Goal: Information Seeking & Learning: Learn about a topic

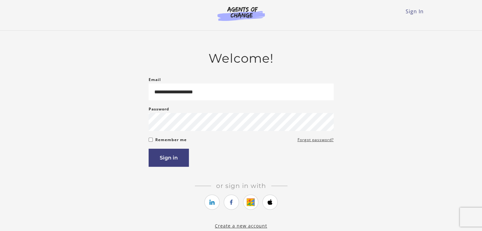
type input "**********"
click at [161, 157] on button "Sign in" at bounding box center [169, 158] width 40 height 18
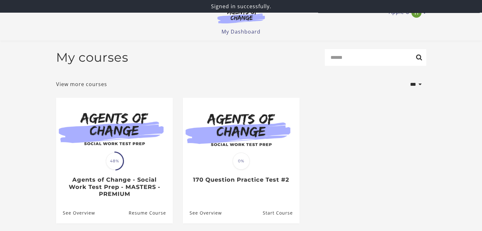
scroll to position [16, 0]
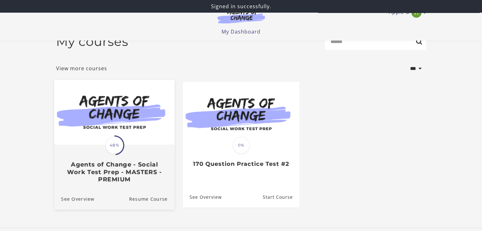
click at [136, 147] on div "Translation missing: en.liquid.partials.dashboard_course_card.progress_descript…" at bounding box center [114, 164] width 120 height 38
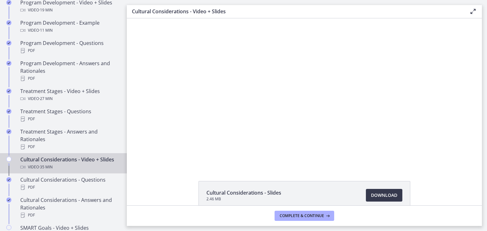
scroll to position [340, 0]
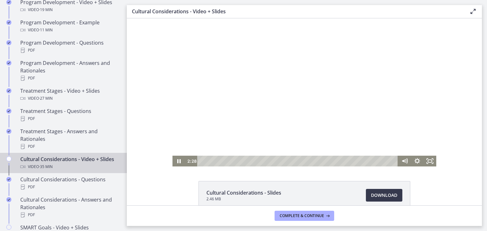
click at [213, 162] on div "Playbar" at bounding box center [298, 161] width 193 height 11
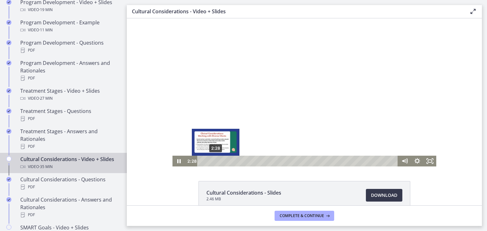
click at [214, 162] on div "Playbar" at bounding box center [215, 160] width 3 height 3
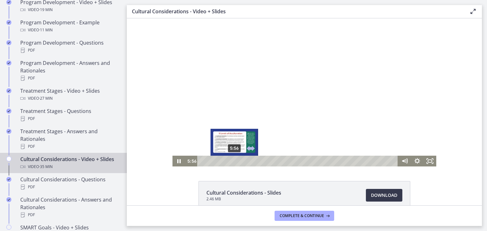
click at [232, 159] on div "5:56" at bounding box center [298, 161] width 193 height 11
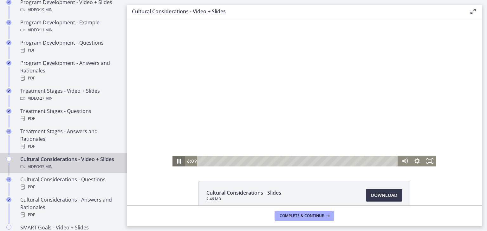
click at [174, 160] on icon "Pause" at bounding box center [178, 161] width 15 height 13
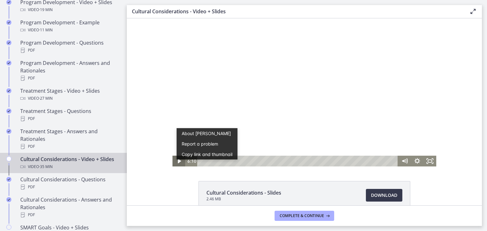
scroll to position [0, 0]
click at [298, 128] on div at bounding box center [304, 92] width 264 height 148
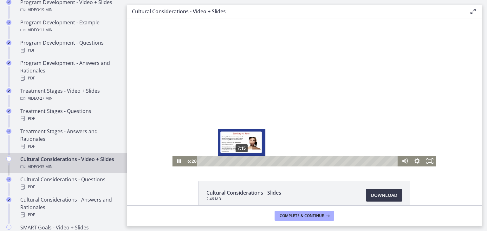
click at [239, 163] on div "7:15" at bounding box center [298, 161] width 193 height 11
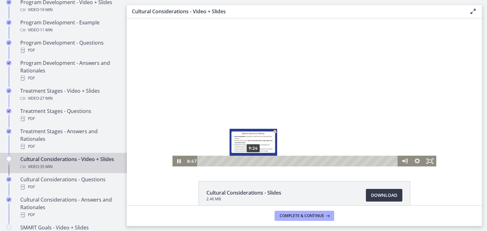
click at [251, 160] on div "9:24" at bounding box center [298, 161] width 193 height 11
click at [254, 162] on div "10:02" at bounding box center [298, 161] width 193 height 11
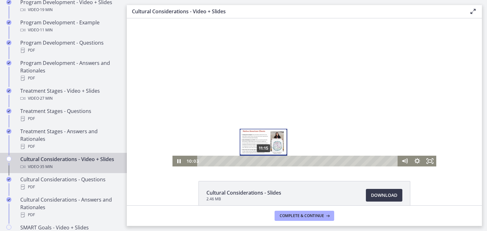
click at [261, 162] on div "11:15" at bounding box center [298, 161] width 193 height 11
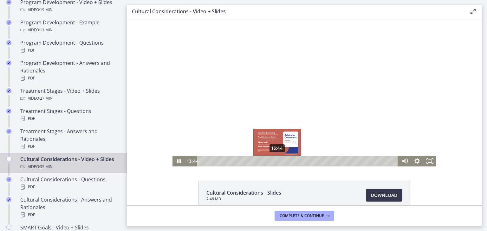
click at [275, 161] on div "13:44" at bounding box center [298, 161] width 193 height 11
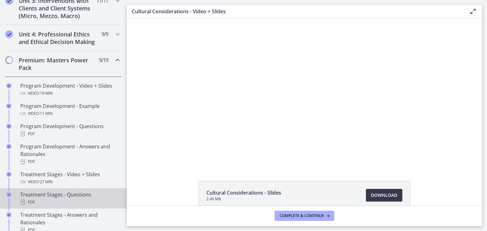
scroll to position [187, 0]
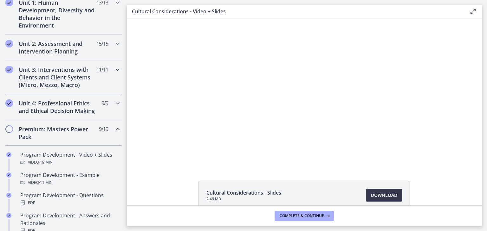
click at [114, 70] on icon "Chapters" at bounding box center [118, 70] width 8 height 8
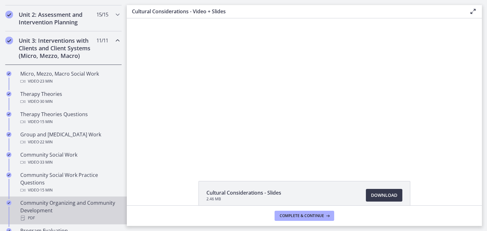
scroll to position [213, 0]
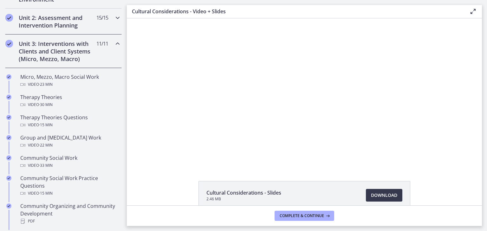
click at [114, 16] on icon "Chapters" at bounding box center [118, 18] width 8 height 8
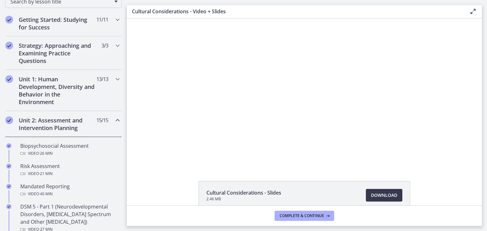
scroll to position [110, 0]
click at [114, 78] on icon "Chapters" at bounding box center [118, 79] width 8 height 8
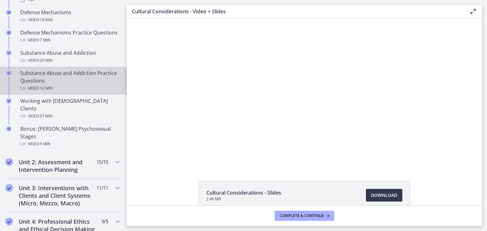
scroll to position [441, 0]
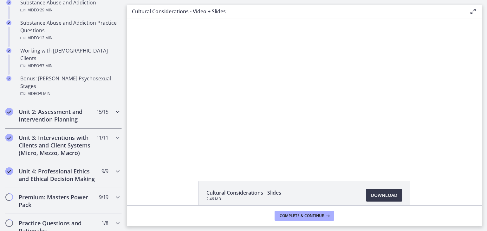
click at [114, 108] on icon "Chapters" at bounding box center [118, 112] width 8 height 8
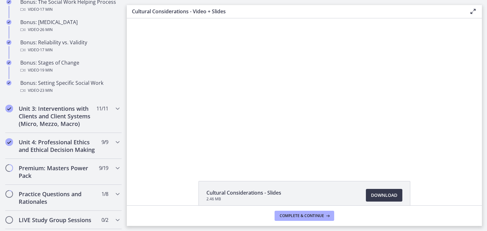
scroll to position [533, 0]
click at [114, 172] on icon "Chapters" at bounding box center [118, 168] width 8 height 8
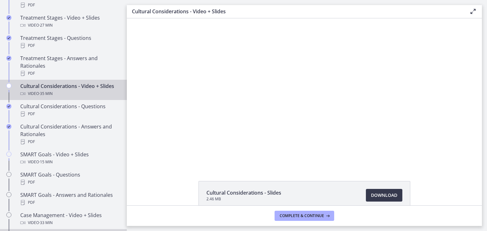
scroll to position [413, 0]
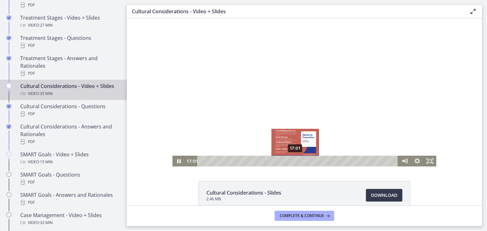
click at [293, 162] on div "17:01" at bounding box center [298, 161] width 193 height 11
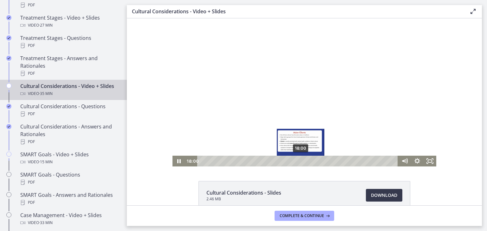
scroll to position [0, 0]
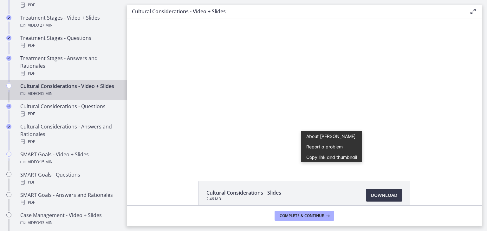
click at [143, 112] on div "Click for sound @keyframes VOLUME_SMALL_WAVE_FLASH { 0% { opacity: 0; } 33% { o…" at bounding box center [304, 92] width 355 height 148
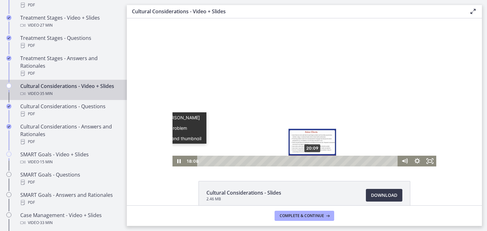
click at [310, 160] on div "20:09" at bounding box center [298, 161] width 193 height 11
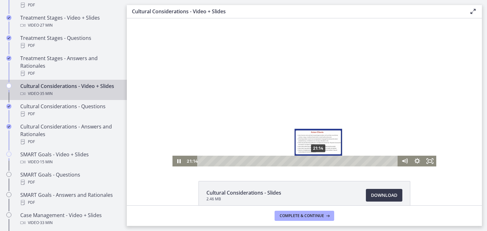
click at [316, 161] on div "21:14" at bounding box center [298, 161] width 193 height 11
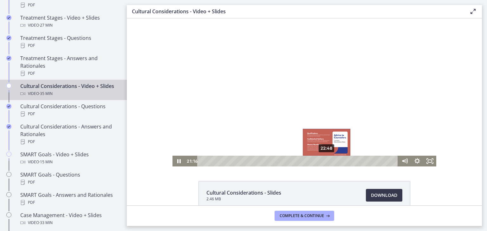
click at [324, 163] on div "22:48" at bounding box center [298, 161] width 193 height 11
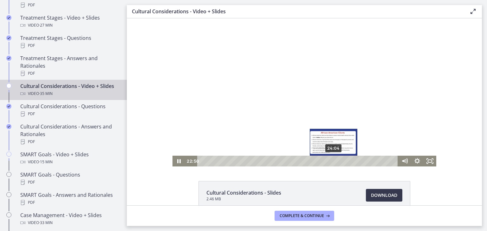
click at [331, 162] on div "24:04" at bounding box center [298, 161] width 193 height 11
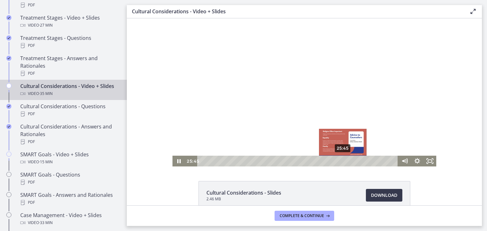
click at [341, 163] on div "25:45" at bounding box center [298, 161] width 193 height 11
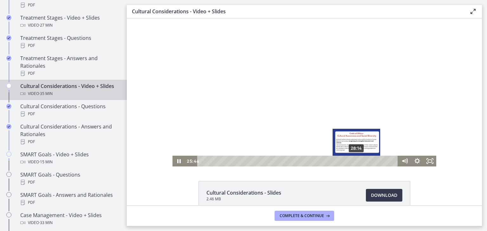
click at [355, 163] on div "28:14" at bounding box center [298, 161] width 193 height 11
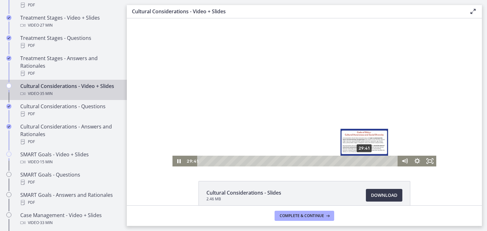
click at [362, 162] on div "29:41" at bounding box center [298, 161] width 193 height 11
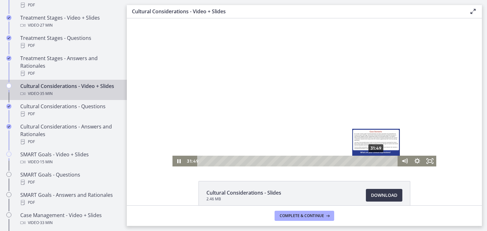
click at [374, 162] on div "31:49" at bounding box center [298, 161] width 193 height 11
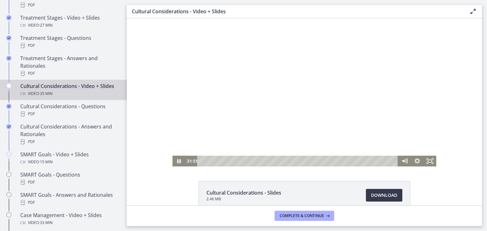
click at [188, 100] on div at bounding box center [304, 92] width 264 height 148
click at [243, 104] on div at bounding box center [304, 92] width 264 height 148
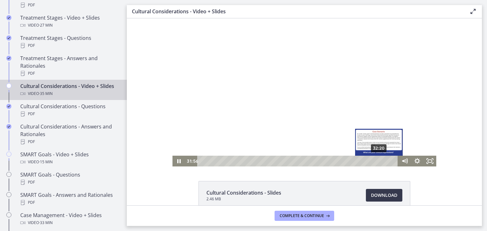
click at [377, 162] on div "32:20" at bounding box center [298, 161] width 193 height 11
click at [379, 161] on div "32:48" at bounding box center [298, 161] width 193 height 11
click at [386, 160] on div "33:57" at bounding box center [298, 161] width 193 height 11
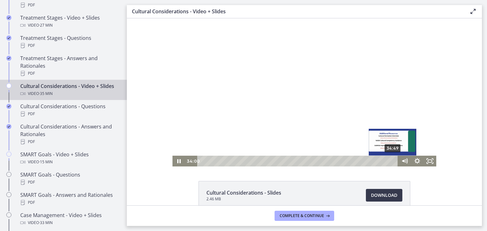
click at [390, 162] on div "34:49" at bounding box center [298, 161] width 193 height 11
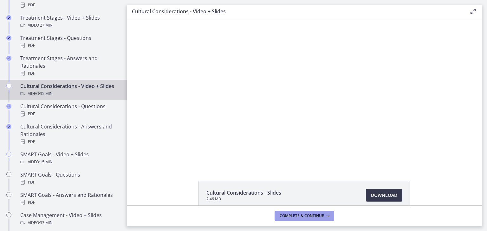
click at [311, 214] on span "Complete & continue" at bounding box center [301, 216] width 44 height 5
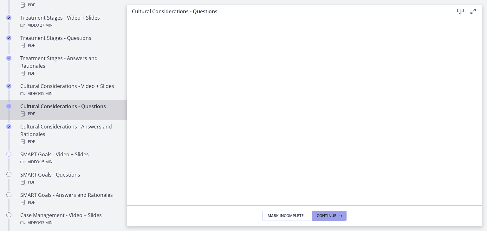
click at [323, 213] on button "Continue" at bounding box center [328, 216] width 35 height 10
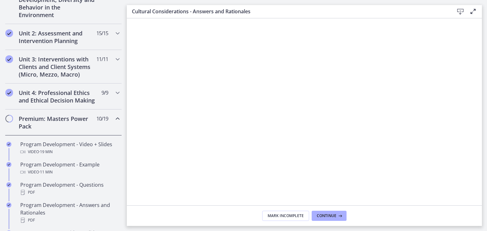
scroll to position [196, 0]
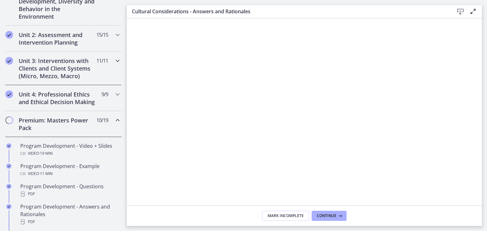
click at [114, 60] on icon "Chapters" at bounding box center [118, 61] width 8 height 8
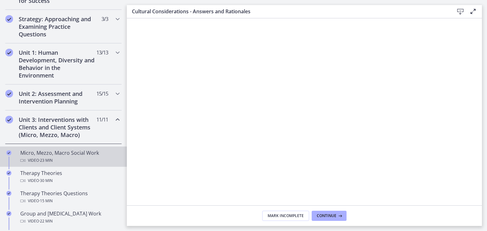
scroll to position [138, 0]
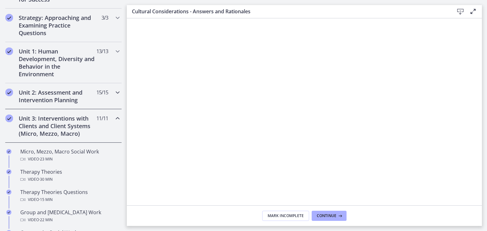
click at [114, 92] on icon "Chapters" at bounding box center [118, 93] width 8 height 8
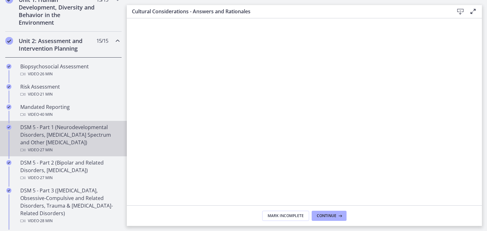
scroll to position [165, 0]
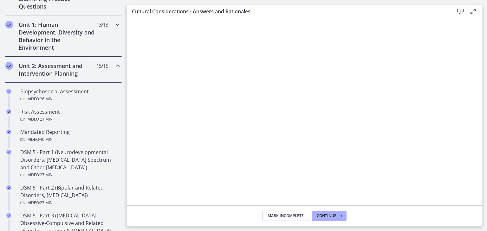
click at [114, 26] on icon "Chapters" at bounding box center [118, 25] width 8 height 8
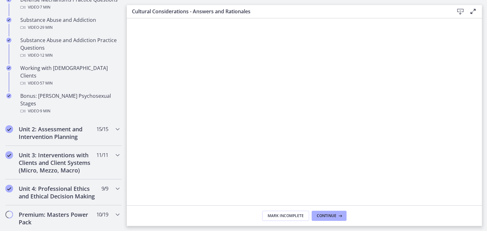
scroll to position [454, 0]
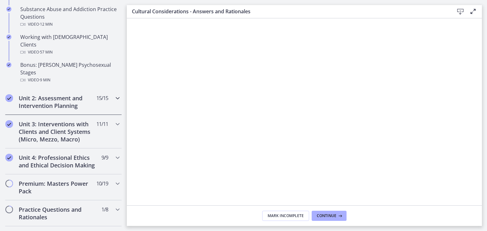
click at [114, 94] on icon "Chapters" at bounding box center [118, 98] width 8 height 8
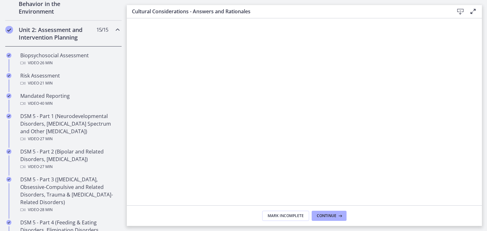
scroll to position [194, 0]
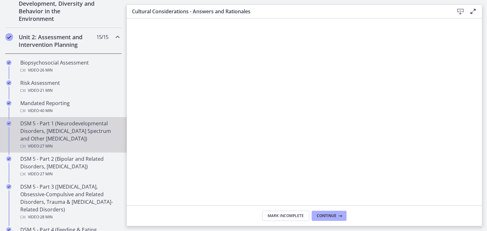
click at [61, 127] on div "DSM 5 - Part 1 (Neurodevelopmental Disorders, [MEDICAL_DATA] Spectrum and Other…" at bounding box center [69, 135] width 99 height 30
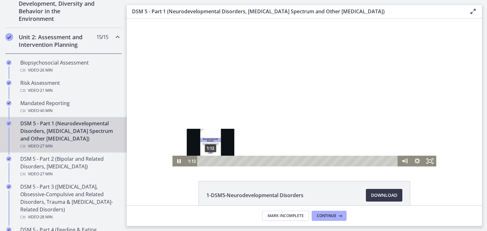
click at [208, 161] on div "1:12" at bounding box center [298, 161] width 193 height 11
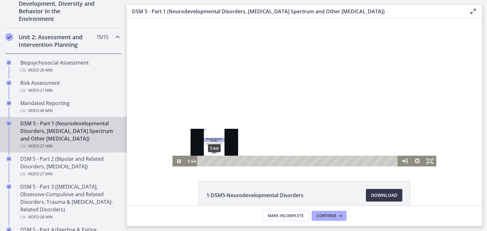
click at [212, 162] on div "1:44" at bounding box center [298, 161] width 193 height 11
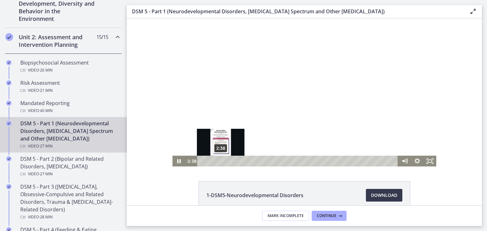
click at [218, 162] on div "2:38" at bounding box center [298, 161] width 193 height 11
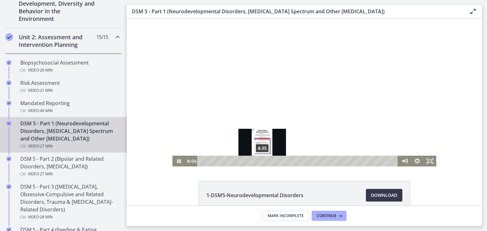
click at [259, 161] on div "8:35" at bounding box center [298, 161] width 193 height 11
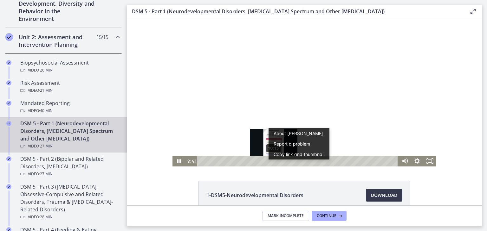
click at [271, 162] on div "10:13" at bounding box center [298, 161] width 193 height 11
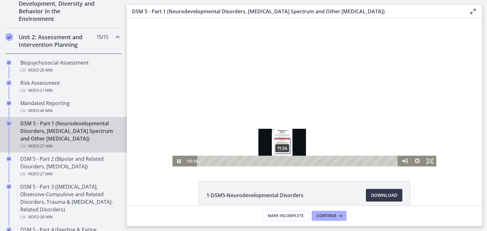
click at [280, 162] on div "11:26" at bounding box center [298, 161] width 193 height 11
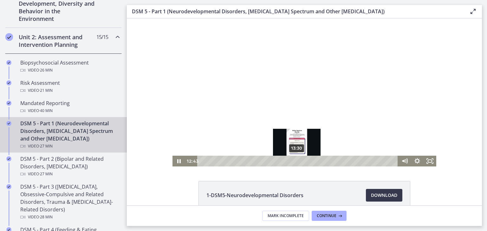
click at [294, 161] on div "13:30" at bounding box center [298, 161] width 193 height 11
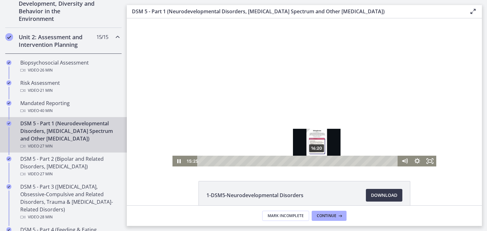
click at [314, 161] on div "16:20" at bounding box center [298, 161] width 193 height 11
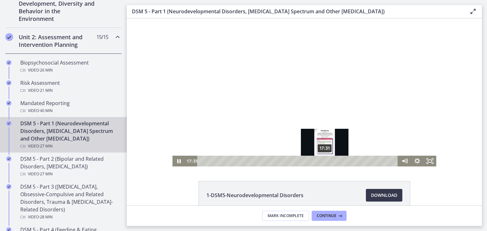
click at [323, 161] on div "17:31" at bounding box center [298, 161] width 193 height 11
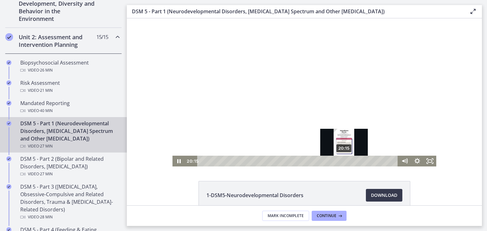
click at [342, 162] on div "20:15" at bounding box center [298, 161] width 193 height 11
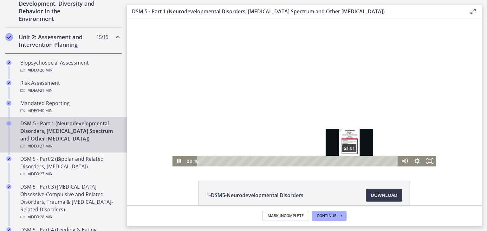
click at [347, 163] on div "21:01" at bounding box center [298, 161] width 193 height 11
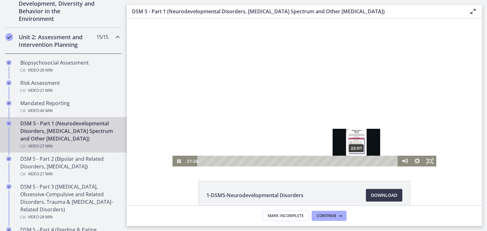
click at [354, 163] on div "22:01" at bounding box center [298, 161] width 193 height 11
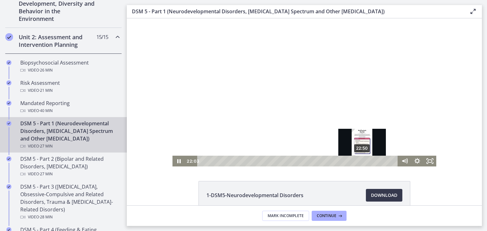
click at [360, 160] on div "22:50" at bounding box center [298, 161] width 193 height 11
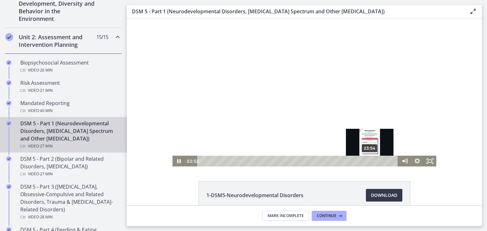
click at [368, 161] on div "23:54" at bounding box center [298, 161] width 193 height 11
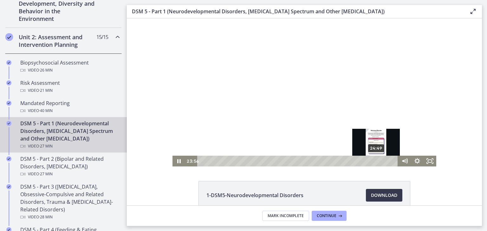
click at [374, 161] on div "24:49" at bounding box center [298, 161] width 193 height 11
click at [378, 161] on div "25:21" at bounding box center [298, 161] width 193 height 11
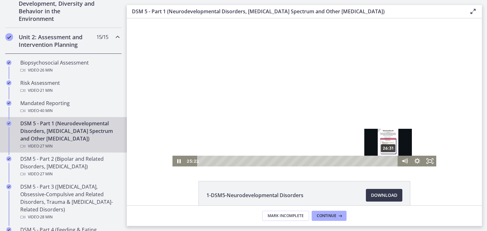
click at [386, 161] on div "26:31" at bounding box center [298, 161] width 193 height 11
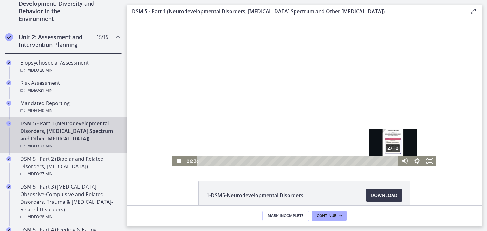
click at [391, 161] on div "27:12" at bounding box center [298, 161] width 193 height 11
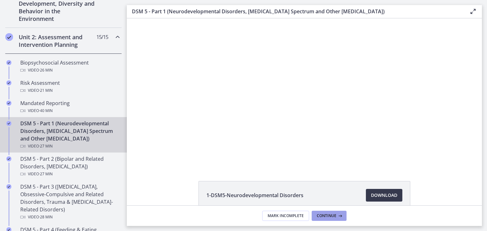
click at [331, 216] on span "Continue" at bounding box center [327, 216] width 20 height 5
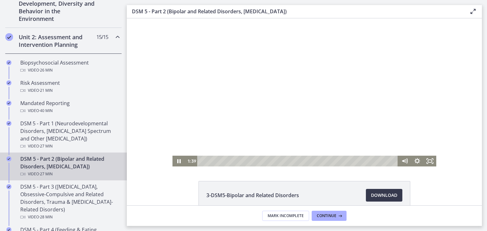
click at [211, 161] on div "Playbar" at bounding box center [298, 161] width 193 height 11
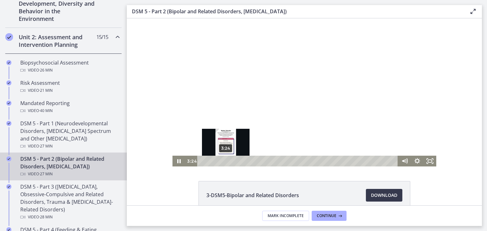
click at [223, 163] on div "3:24" at bounding box center [298, 161] width 193 height 11
click at [227, 161] on div "3:54" at bounding box center [298, 161] width 193 height 11
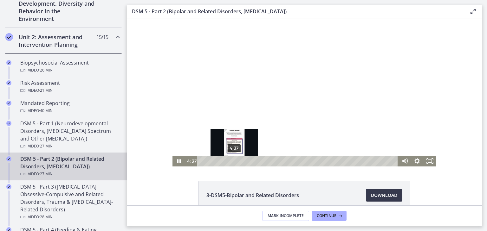
click at [232, 162] on div "4:37" at bounding box center [298, 161] width 193 height 11
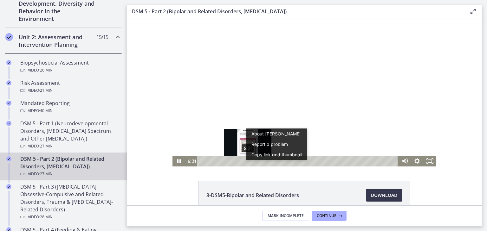
drag, startPoint x: 243, startPoint y: 160, endPoint x: 248, endPoint y: 161, distance: 5.2
click at [248, 161] on div "Playbar" at bounding box center [247, 160] width 3 height 3
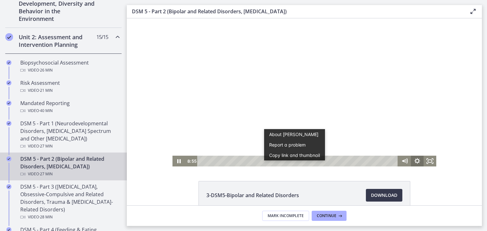
click at [416, 159] on icon "Show settings menu" at bounding box center [417, 161] width 13 height 11
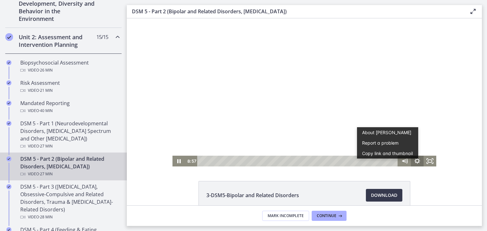
click at [414, 159] on icon "Show settings menu" at bounding box center [417, 161] width 6 height 6
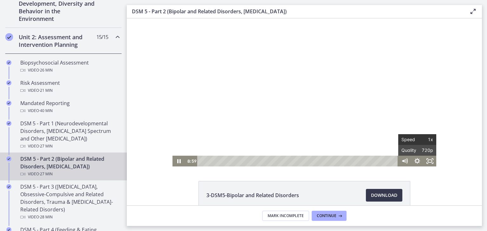
click at [410, 140] on span "Speed" at bounding box center [409, 139] width 16 height 11
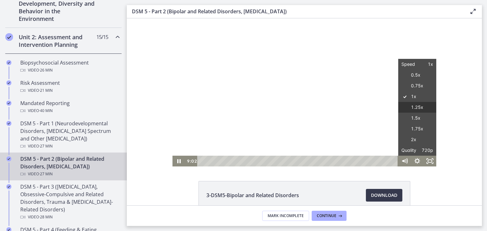
click at [416, 110] on label "1.25x" at bounding box center [417, 107] width 38 height 11
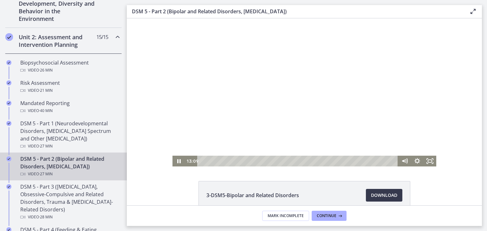
click at [209, 93] on div at bounding box center [304, 92] width 264 height 148
click at [244, 92] on div at bounding box center [304, 92] width 264 height 148
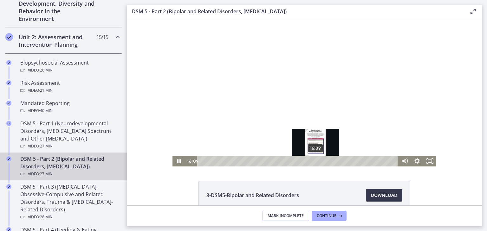
click at [313, 162] on div "16:09" at bounding box center [298, 161] width 193 height 11
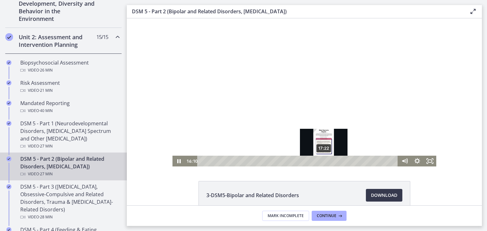
click at [322, 162] on div "17:22" at bounding box center [298, 161] width 193 height 11
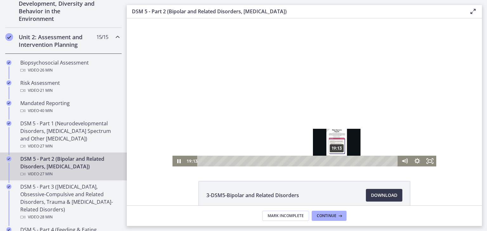
click at [335, 162] on div "19:13" at bounding box center [298, 161] width 193 height 11
click at [338, 162] on div "19:40" at bounding box center [298, 161] width 193 height 11
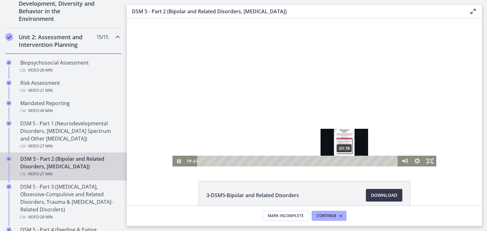
click at [342, 161] on div "20:18" at bounding box center [298, 161] width 193 height 11
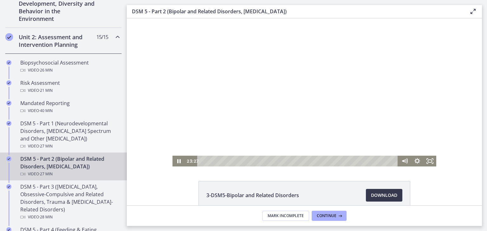
click at [357, 132] on div at bounding box center [304, 92] width 264 height 148
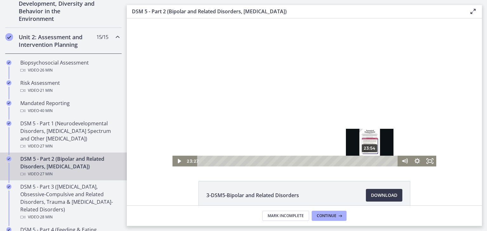
click at [368, 161] on div "23:54" at bounding box center [298, 161] width 193 height 11
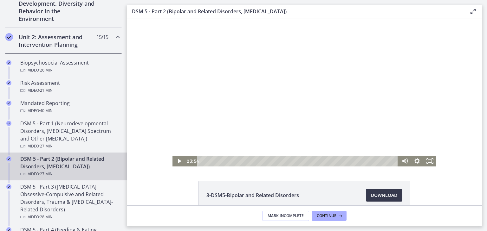
click at [329, 114] on div at bounding box center [304, 92] width 264 height 148
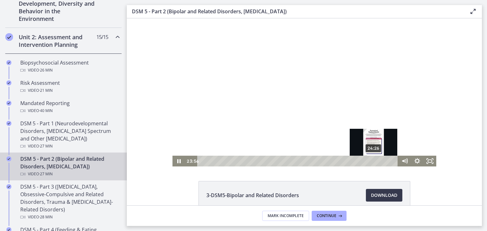
click at [371, 162] on div "24:26" at bounding box center [298, 161] width 193 height 11
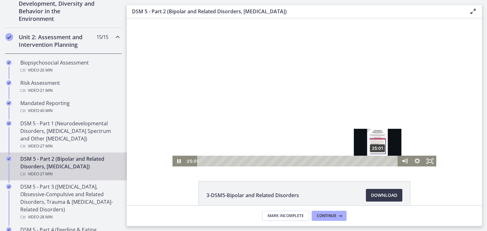
click at [375, 162] on div "25:01" at bounding box center [298, 161] width 193 height 11
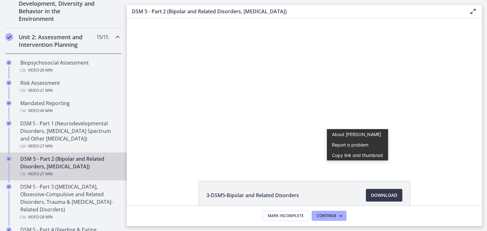
drag, startPoint x: 327, startPoint y: 214, endPoint x: 317, endPoint y: 179, distance: 36.1
click at [317, 179] on div "3-DSM5-Bipolar and Related Disorders Download Opens in a new window 4-DSM5-[MED…" at bounding box center [304, 111] width 355 height 187
click at [320, 216] on span "Continue" at bounding box center [327, 216] width 20 height 5
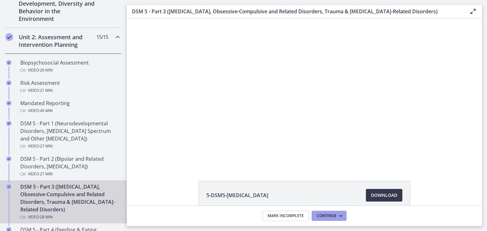
drag, startPoint x: 320, startPoint y: 216, endPoint x: 320, endPoint y: 172, distance: 44.0
click at [320, 172] on div "5-DSM5-[MEDICAL_DATA] Download Opens in a new window 6-DSM5-Obsessive-Compulsiv…" at bounding box center [304, 122] width 355 height 208
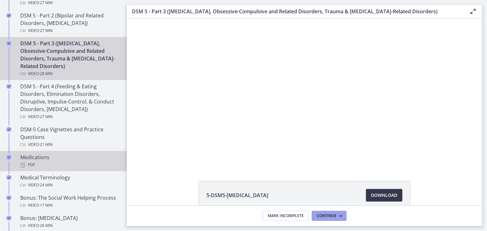
scroll to position [337, 0]
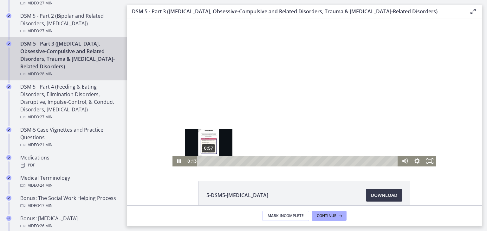
click at [206, 161] on div "0:57" at bounding box center [298, 161] width 193 height 11
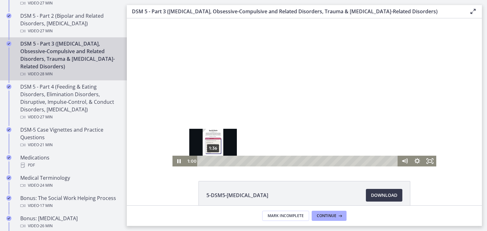
click at [210, 161] on div "1:36" at bounding box center [298, 161] width 193 height 11
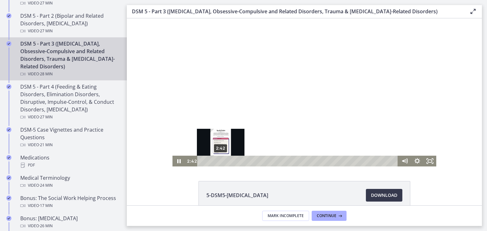
click at [218, 161] on div "2:42" at bounding box center [298, 161] width 193 height 11
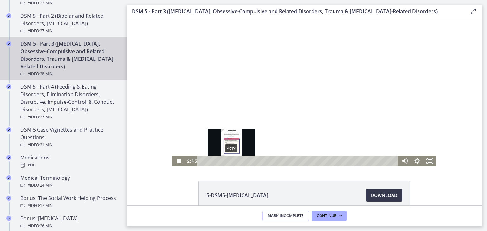
click at [229, 160] on div "4:19" at bounding box center [298, 161] width 193 height 11
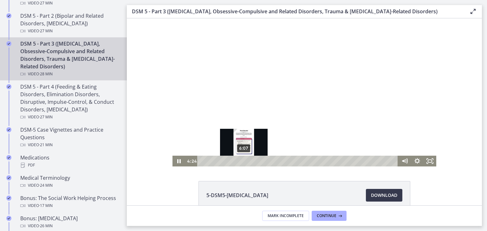
click at [241, 163] on div "6:07" at bounding box center [298, 161] width 193 height 11
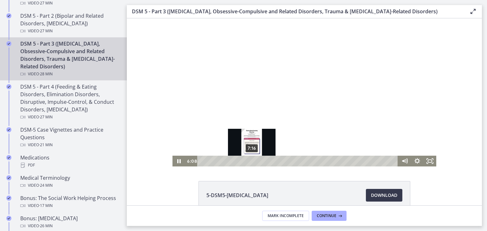
click at [249, 163] on div "7:16" at bounding box center [298, 161] width 193 height 11
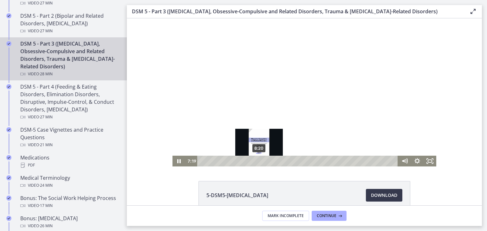
click at [257, 162] on div "8:20" at bounding box center [298, 161] width 193 height 11
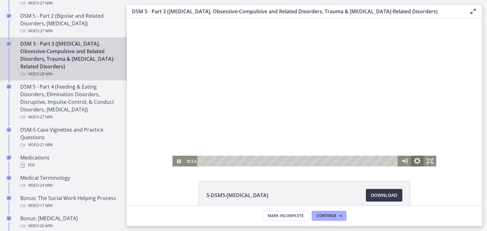
click at [414, 163] on icon "Show settings menu" at bounding box center [416, 160] width 7 height 7
click at [445, 178] on div "5-DSM5-[MEDICAL_DATA] Download Opens in a new window 6-DSM5-Obsessive-Compulsiv…" at bounding box center [304, 111] width 355 height 187
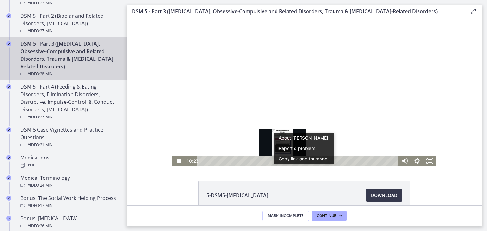
scroll to position [0, 0]
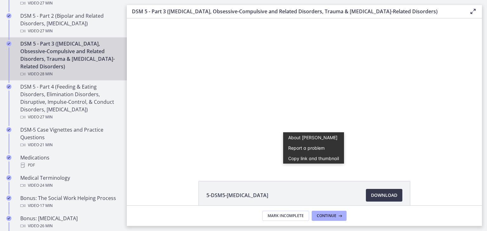
click at [317, 172] on div "5-DSM5-[MEDICAL_DATA] Download Opens in a new window 6-DSM5-Obsessive-Compulsiv…" at bounding box center [304, 111] width 355 height 187
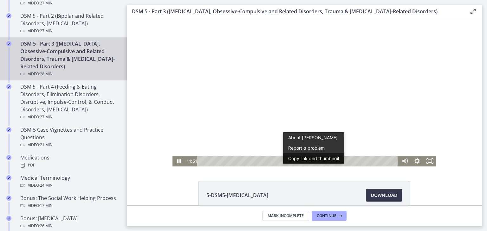
click at [287, 160] on button "Copy link and thumbnail" at bounding box center [313, 158] width 61 height 10
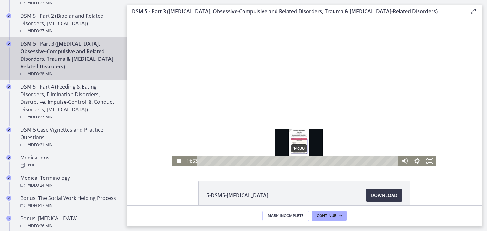
click at [297, 160] on div "14:08" at bounding box center [298, 161] width 193 height 11
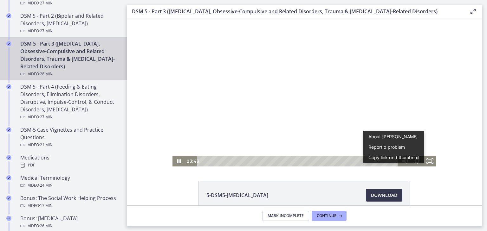
click at [366, 160] on button "Copy link and thumbnail" at bounding box center [393, 157] width 61 height 10
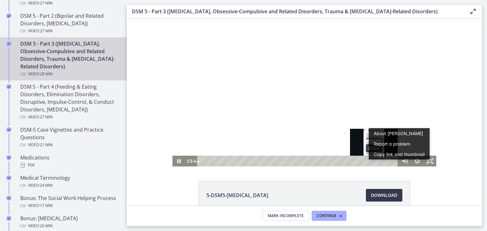
click at [372, 161] on div "25:04" at bounding box center [298, 161] width 193 height 11
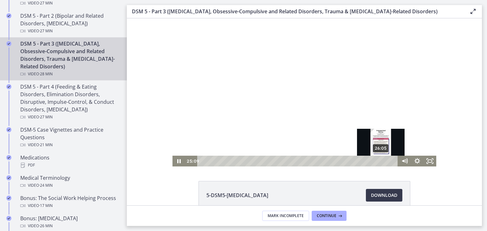
click at [379, 162] on div "26:05" at bounding box center [298, 161] width 193 height 11
click at [381, 162] on div "26:27" at bounding box center [298, 161] width 193 height 11
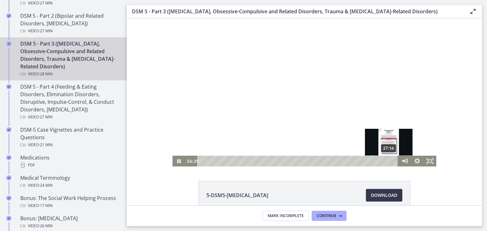
click at [387, 161] on div "27:14" at bounding box center [298, 161] width 193 height 11
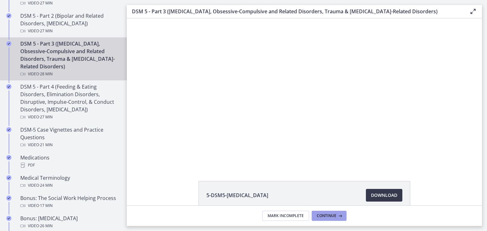
click at [327, 218] on span "Continue" at bounding box center [327, 216] width 20 height 5
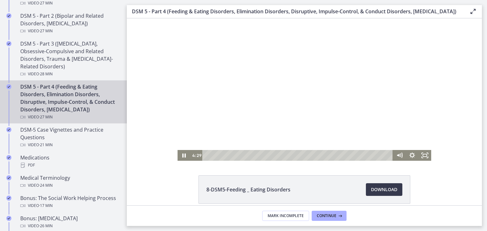
click at [232, 118] on div at bounding box center [303, 89] width 253 height 143
click at [178, 154] on icon "Play Video" at bounding box center [184, 155] width 13 height 11
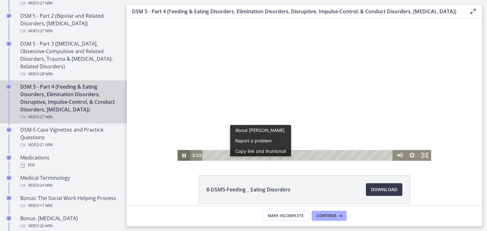
click at [180, 157] on icon "Pause" at bounding box center [183, 155] width 13 height 11
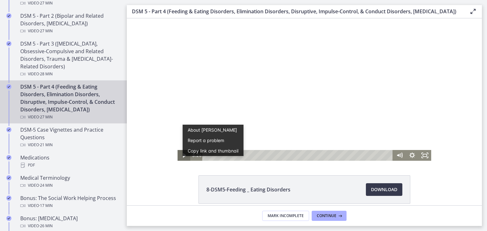
click at [180, 157] on icon "Play Video" at bounding box center [184, 155] width 13 height 11
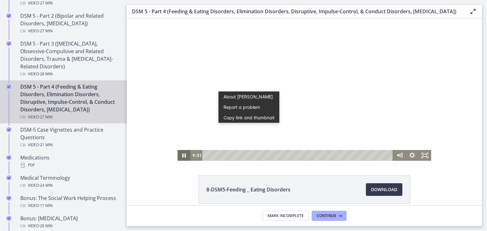
click at [182, 156] on icon "Pause" at bounding box center [183, 156] width 3 height 4
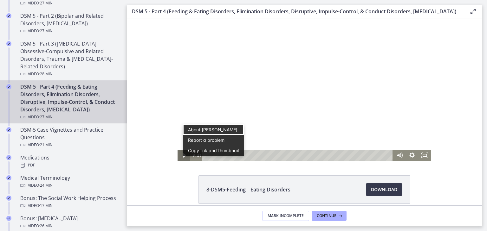
click at [182, 157] on icon "Play Video" at bounding box center [183, 155] width 3 height 4
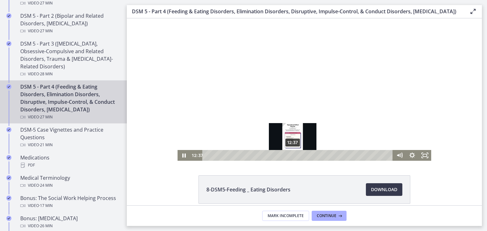
click at [290, 156] on div "12:37" at bounding box center [298, 155] width 183 height 11
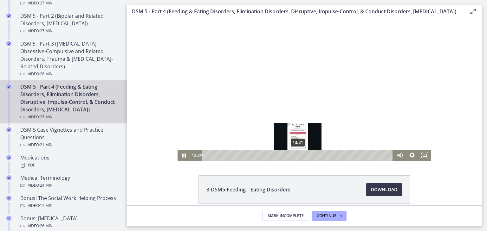
click at [295, 155] on div "13:21" at bounding box center [298, 155] width 183 height 11
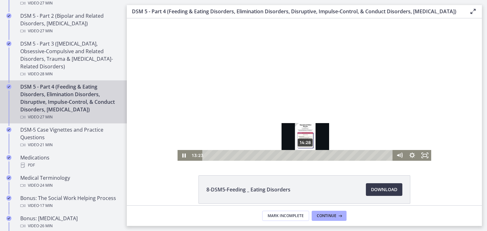
click at [303, 156] on div "14:28" at bounding box center [298, 155] width 183 height 11
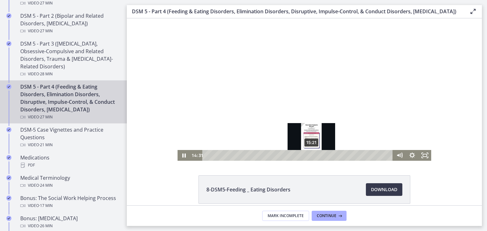
click at [309, 156] on div "15:21" at bounding box center [298, 155] width 183 height 11
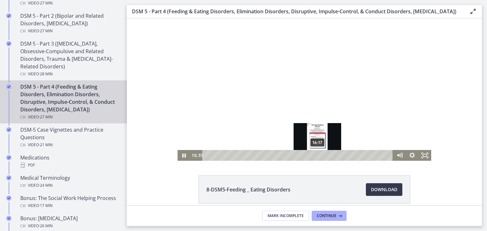
click at [315, 156] on div "16:17" at bounding box center [298, 155] width 183 height 11
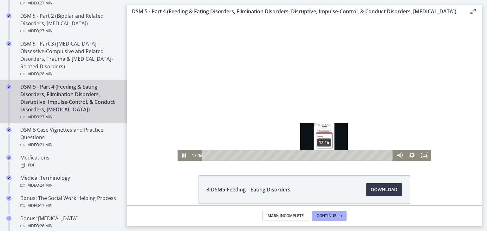
click at [322, 156] on div "17:16" at bounding box center [298, 155] width 183 height 11
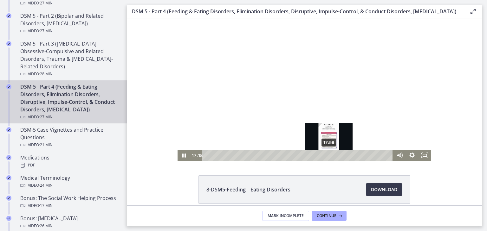
click at [327, 157] on div "17:58" at bounding box center [298, 155] width 183 height 11
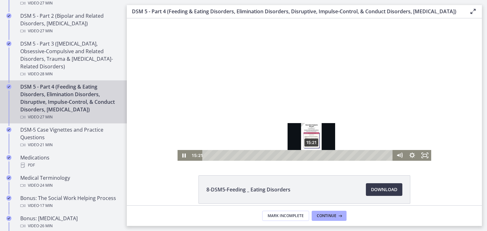
click at [309, 157] on div "15:21" at bounding box center [298, 155] width 183 height 11
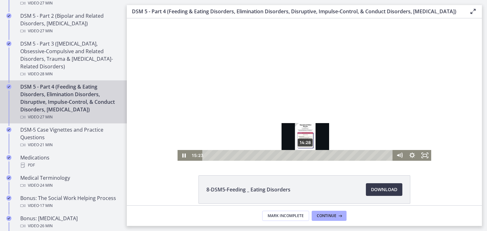
click at [303, 155] on div "14:28" at bounding box center [298, 155] width 183 height 11
click at [306, 157] on div "14:53" at bounding box center [298, 155] width 183 height 11
click at [310, 156] on div "15:27" at bounding box center [298, 155] width 183 height 11
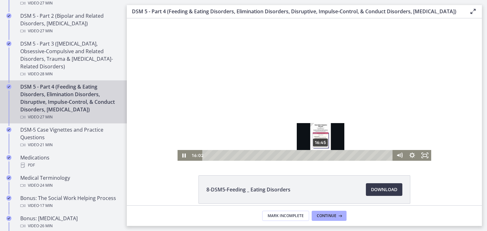
click at [318, 157] on div "16:45" at bounding box center [298, 155] width 183 height 11
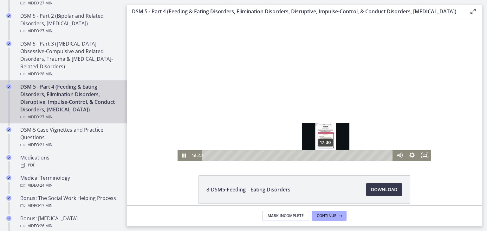
click at [323, 157] on div "17:30" at bounding box center [298, 155] width 183 height 11
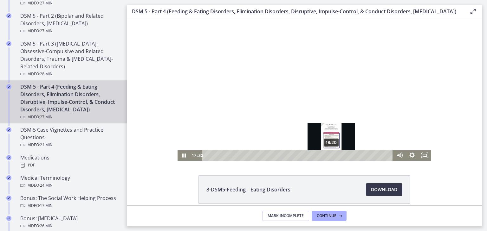
click at [329, 156] on div "18:20" at bounding box center [298, 155] width 183 height 11
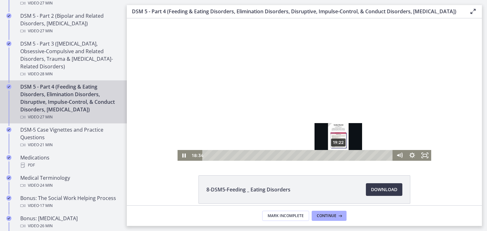
click at [336, 157] on div "19:22" at bounding box center [298, 155] width 183 height 11
click at [340, 156] on div "19:58" at bounding box center [298, 155] width 183 height 11
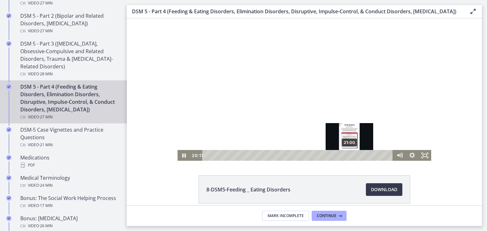
click at [347, 156] on div "21:00" at bounding box center [298, 155] width 183 height 11
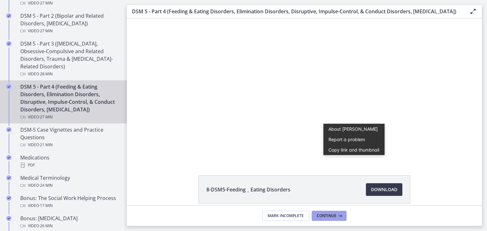
drag, startPoint x: 325, startPoint y: 214, endPoint x: 317, endPoint y: 214, distance: 7.9
click at [317, 214] on span "Continue" at bounding box center [327, 216] width 20 height 5
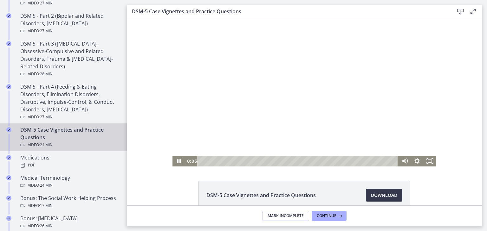
click at [184, 106] on div at bounding box center [304, 92] width 264 height 148
click at [196, 114] on div at bounding box center [304, 92] width 264 height 148
click at [203, 162] on div "0:24" at bounding box center [298, 161] width 193 height 11
click at [208, 162] on div "1:00" at bounding box center [298, 161] width 193 height 11
click at [215, 162] on div "1:46" at bounding box center [298, 161] width 193 height 11
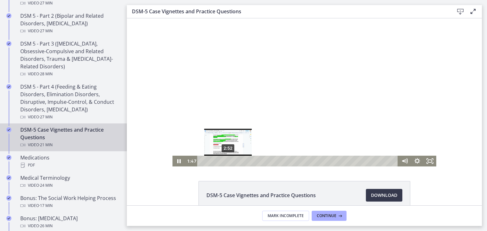
click at [226, 161] on div "2:52" at bounding box center [298, 161] width 193 height 11
click at [231, 162] on div "3:26" at bounding box center [298, 161] width 193 height 11
click at [203, 92] on div at bounding box center [304, 92] width 264 height 148
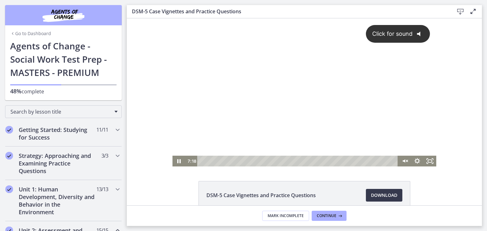
click at [205, 118] on div "Click for sound @keyframes VOLUME_SMALL_WAVE_FLASH { 0% { opacity: 0; } 33% { o…" at bounding box center [304, 87] width 264 height 138
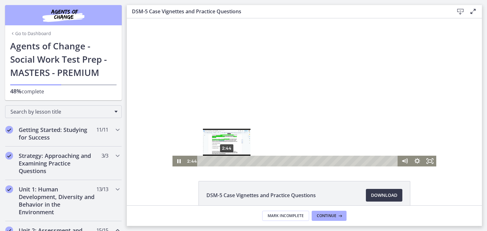
click at [224, 161] on div "2:44" at bounding box center [298, 161] width 193 height 11
click at [177, 162] on icon "Pause" at bounding box center [179, 161] width 4 height 5
click at [177, 162] on icon "Play Video" at bounding box center [178, 161] width 3 height 4
click at [228, 163] on div "3:11" at bounding box center [298, 161] width 193 height 11
click at [233, 163] on div "3:43" at bounding box center [298, 161] width 193 height 11
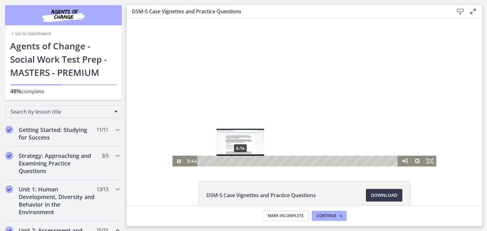
click at [238, 162] on div "4:14" at bounding box center [298, 161] width 193 height 11
click at [322, 103] on div at bounding box center [304, 92] width 264 height 148
click at [243, 161] on div "4:49" at bounding box center [298, 161] width 193 height 11
click at [249, 162] on div "5:25" at bounding box center [298, 161] width 193 height 11
click at [252, 162] on div "5:46" at bounding box center [298, 161] width 193 height 11
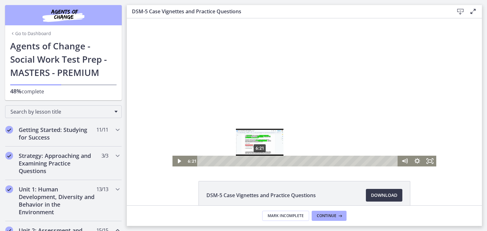
click at [257, 162] on div "6:21" at bounding box center [298, 161] width 193 height 11
click at [260, 162] on div "6:42" at bounding box center [298, 161] width 193 height 11
click at [265, 162] on div "7:11" at bounding box center [298, 161] width 193 height 11
click at [268, 162] on div "7:30" at bounding box center [298, 161] width 193 height 11
click at [272, 161] on div "7:59" at bounding box center [298, 161] width 193 height 11
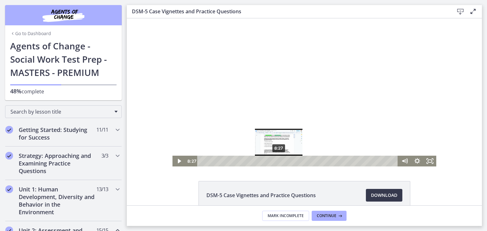
click at [276, 162] on div "8:27" at bounding box center [298, 161] width 193 height 11
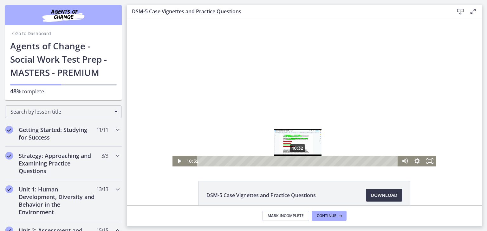
click at [295, 163] on div "10:32" at bounding box center [298, 161] width 193 height 11
click at [304, 161] on div "11:22" at bounding box center [298, 161] width 193 height 11
click at [307, 161] on div "11:51" at bounding box center [298, 161] width 193 height 11
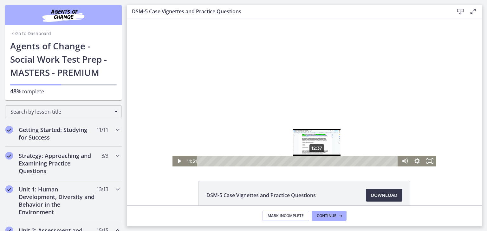
click at [314, 163] on div "12:37" at bounding box center [298, 161] width 193 height 11
click at [321, 162] on div "13:19" at bounding box center [298, 161] width 193 height 11
click at [323, 162] on div "13:36" at bounding box center [298, 161] width 193 height 11
click at [326, 162] on div "13:54" at bounding box center [298, 161] width 193 height 11
click at [285, 119] on div at bounding box center [304, 92] width 264 height 148
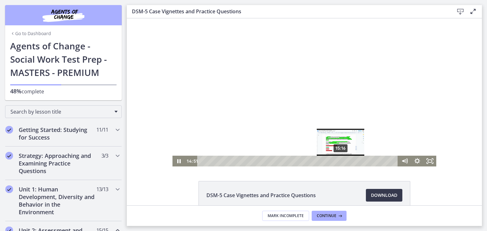
click at [338, 162] on div "15:16" at bounding box center [298, 161] width 193 height 11
click at [342, 161] on div "15:39" at bounding box center [298, 161] width 193 height 11
click at [287, 99] on div at bounding box center [304, 92] width 264 height 148
click at [293, 106] on div at bounding box center [304, 92] width 264 height 148
click at [336, 133] on div at bounding box center [304, 92] width 264 height 148
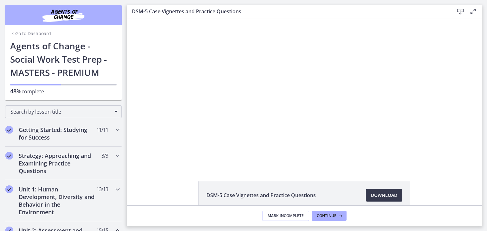
click at [336, 133] on div at bounding box center [304, 92] width 264 height 148
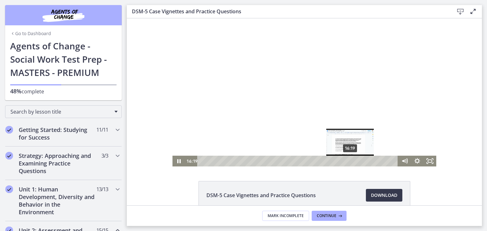
click at [348, 161] on div "16:19" at bounding box center [298, 161] width 193 height 11
click at [352, 162] on div "16:46" at bounding box center [298, 161] width 193 height 11
